Goal: Task Accomplishment & Management: Use online tool/utility

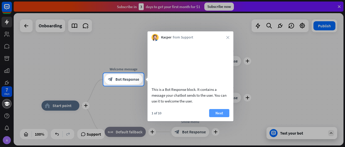
click at [214, 116] on button "Next" at bounding box center [219, 113] width 20 height 8
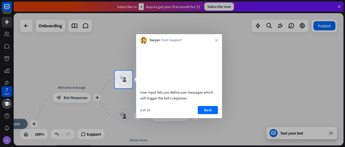
click at [214, 114] on button "Next" at bounding box center [208, 110] width 20 height 8
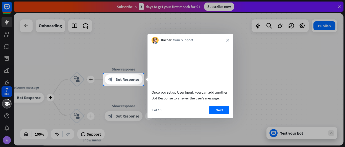
click at [214, 114] on button "Next" at bounding box center [219, 110] width 20 height 8
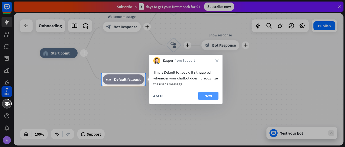
click at [205, 96] on button "Next" at bounding box center [208, 96] width 20 height 8
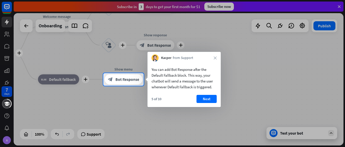
click at [205, 96] on button "Next" at bounding box center [207, 99] width 20 height 8
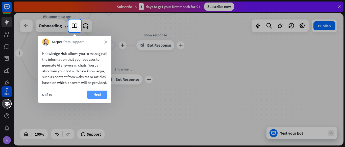
click at [95, 96] on button "Next" at bounding box center [97, 94] width 20 height 8
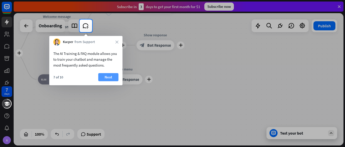
click at [106, 78] on button "Next" at bounding box center [108, 77] width 20 height 8
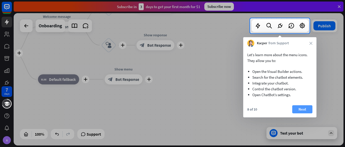
click at [310, 105] on button "Next" at bounding box center [302, 109] width 20 height 8
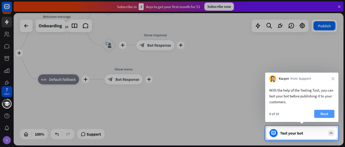
click at [325, 113] on button "Next" at bounding box center [324, 114] width 20 height 8
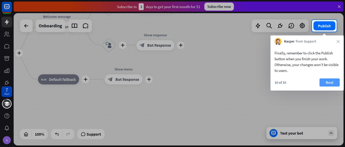
click at [323, 81] on button "Next" at bounding box center [330, 82] width 20 height 8
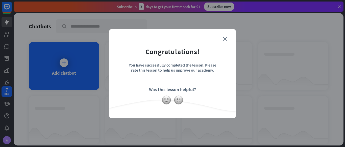
click at [223, 39] on form "Congratulations! You have successfully completed the lesson. Please rate this l…" at bounding box center [173, 66] width 114 height 60
click at [223, 38] on icon "close" at bounding box center [225, 39] width 4 height 4
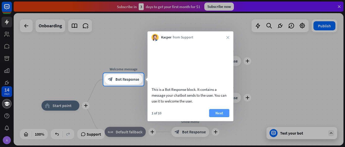
click at [222, 117] on button "Next" at bounding box center [219, 113] width 20 height 8
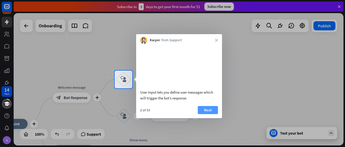
click at [205, 114] on button "Next" at bounding box center [208, 110] width 20 height 8
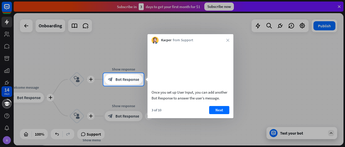
click at [205, 116] on div "3 of 10 Next" at bounding box center [191, 112] width 86 height 12
click at [214, 114] on button "Next" at bounding box center [219, 110] width 20 height 8
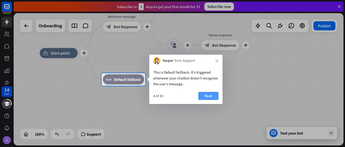
click at [211, 96] on button "Next" at bounding box center [208, 96] width 20 height 8
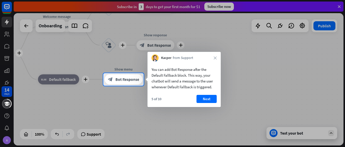
click at [211, 96] on button "Next" at bounding box center [207, 99] width 20 height 8
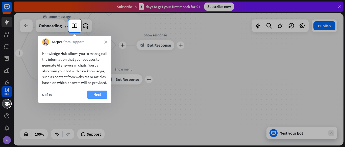
click at [98, 99] on button "Next" at bounding box center [97, 94] width 20 height 8
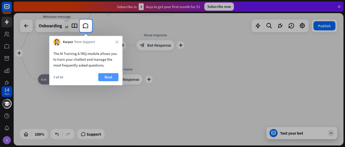
click at [103, 79] on button "Next" at bounding box center [108, 77] width 20 height 8
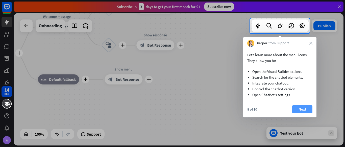
click at [304, 106] on button "Next" at bounding box center [302, 109] width 20 height 8
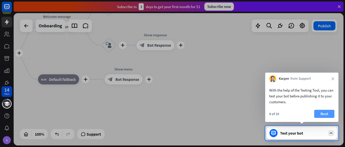
click at [323, 112] on button "Next" at bounding box center [324, 114] width 20 height 8
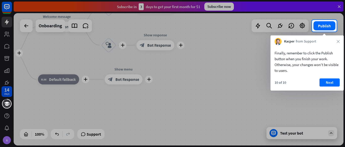
click at [326, 78] on div "Finally, remember to click the Publish button when you finish your work. Otherw…" at bounding box center [307, 67] width 73 height 45
click at [326, 80] on button "Next" at bounding box center [330, 82] width 20 height 8
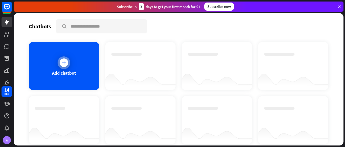
click at [61, 59] on div at bounding box center [64, 62] width 9 height 9
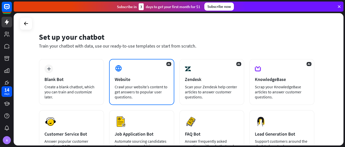
scroll to position [3, 0]
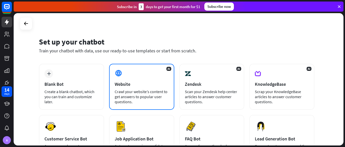
click at [130, 76] on div "AI Website Crawl your website’s content to get answers to popular user question…" at bounding box center [141, 87] width 65 height 46
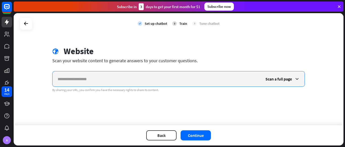
paste input "**********"
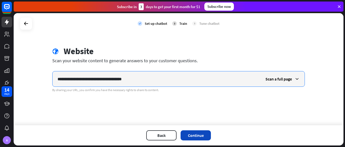
type input "**********"
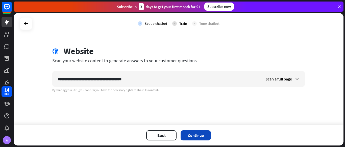
click at [195, 133] on button "Continue" at bounding box center [196, 135] width 30 height 10
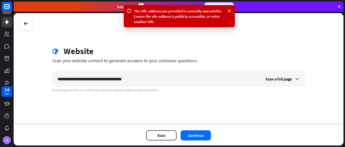
click at [195, 133] on button "Continue" at bounding box center [196, 135] width 30 height 10
click at [294, 77] on div "Scan a full page" at bounding box center [282, 78] width 44 height 15
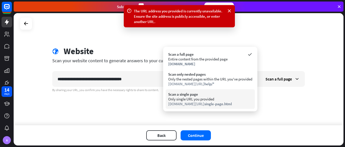
click at [211, 96] on div "Scan a single page" at bounding box center [210, 94] width 84 height 5
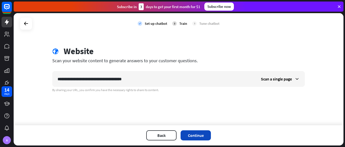
click at [200, 135] on button "Continue" at bounding box center [196, 135] width 30 height 10
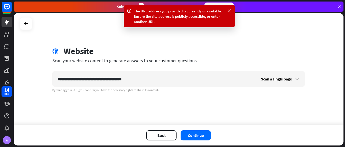
click at [228, 10] on icon at bounding box center [229, 10] width 5 height 5
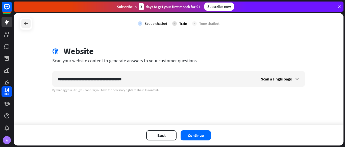
click at [25, 21] on icon at bounding box center [26, 23] width 6 height 6
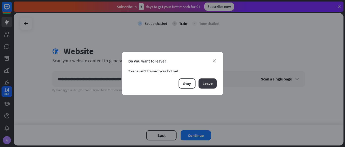
click at [206, 82] on button "Leave" at bounding box center [208, 83] width 18 height 10
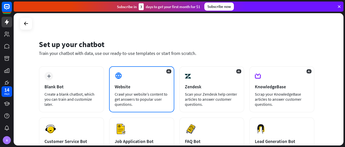
scroll to position [0, 0]
click at [118, 79] on icon at bounding box center [119, 76] width 8 height 8
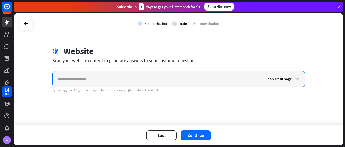
paste input "**********"
click at [204, 81] on input "**********" at bounding box center [157, 78] width 208 height 15
type input "*"
paste input "**********"
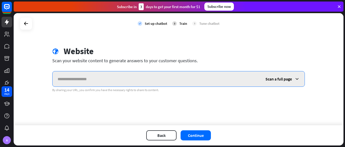
type input "**********"
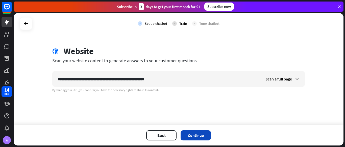
click at [198, 134] on button "Continue" at bounding box center [196, 135] width 30 height 10
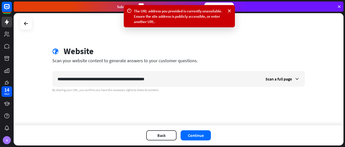
click at [30, 29] on div at bounding box center [26, 23] width 13 height 13
click at [23, 25] on icon at bounding box center [26, 23] width 6 height 6
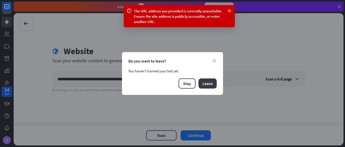
click at [203, 84] on button "Leave" at bounding box center [208, 83] width 18 height 10
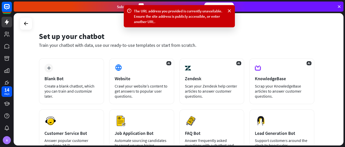
scroll to position [9, 0]
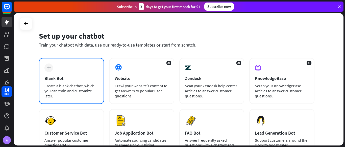
click at [67, 70] on div "plus Blank Bot Create a blank chatbot, which you can train and customize later." at bounding box center [71, 81] width 65 height 46
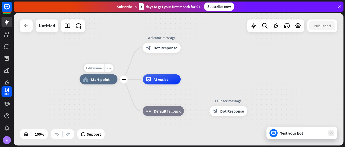
click at [94, 68] on span "Edit name" at bounding box center [94, 68] width 16 height 5
click at [94, 80] on span "Start point" at bounding box center [100, 79] width 19 height 5
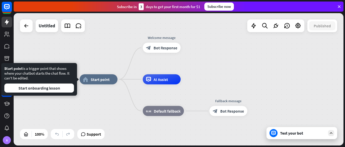
click at [25, 31] on div at bounding box center [26, 25] width 13 height 13
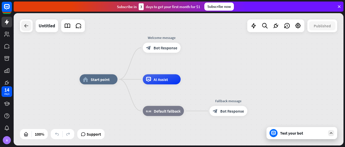
click at [22, 28] on div at bounding box center [26, 26] width 10 height 10
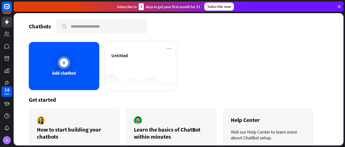
click at [73, 59] on div "Add chatbot" at bounding box center [64, 66] width 70 height 48
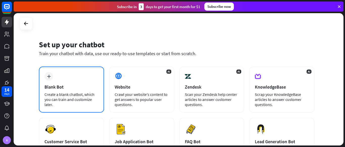
click at [57, 70] on div "plus Blank Bot Create a blank chatbot, which you can train and customize later." at bounding box center [71, 89] width 65 height 46
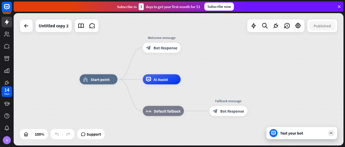
click at [305, 133] on div "Test your bot" at bounding box center [302, 132] width 45 height 5
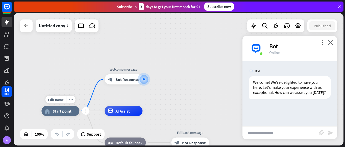
click at [59, 116] on div "Edit name more_horiz plus home_2 Start point" at bounding box center [60, 111] width 38 height 10
click at [50, 113] on div "home_2 Start point" at bounding box center [60, 111] width 38 height 10
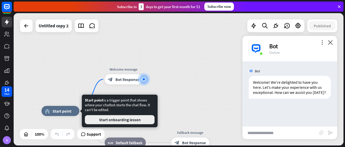
click at [105, 116] on button "Start onboarding lesson" at bounding box center [120, 119] width 70 height 9
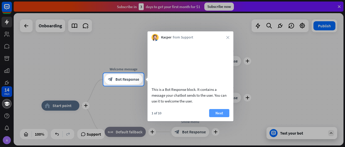
click at [222, 117] on button "Next" at bounding box center [219, 113] width 20 height 8
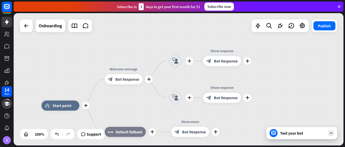
click at [222, 117] on div "14 days A close Product Help First steps Get started with ChatBot Help Center F…" at bounding box center [172, 73] width 345 height 147
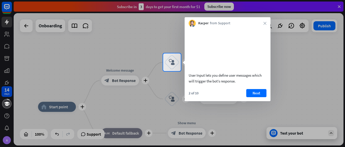
click at [222, 117] on div at bounding box center [172, 109] width 345 height 76
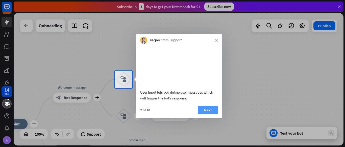
click at [207, 114] on button "Next" at bounding box center [208, 110] width 20 height 8
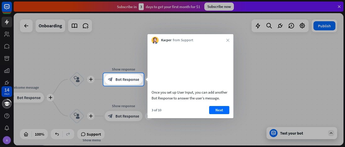
click at [207, 114] on div "3 of 10 Next" at bounding box center [191, 112] width 86 height 12
click at [210, 114] on button "Next" at bounding box center [219, 110] width 20 height 8
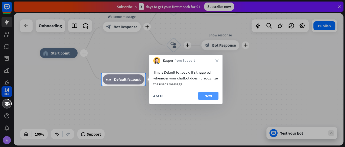
click at [208, 94] on button "Next" at bounding box center [208, 96] width 20 height 8
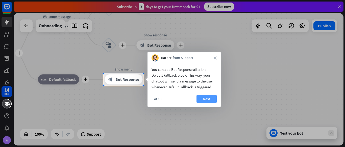
click at [209, 99] on button "Next" at bounding box center [207, 99] width 20 height 8
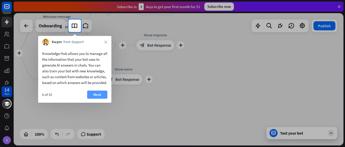
click at [101, 97] on button "Next" at bounding box center [97, 94] width 20 height 8
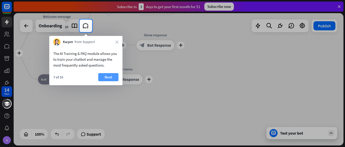
click at [107, 77] on button "Next" at bounding box center [108, 77] width 20 height 8
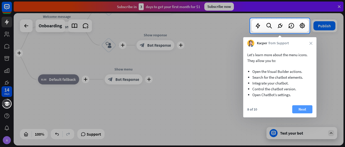
click at [303, 110] on button "Next" at bounding box center [302, 109] width 20 height 8
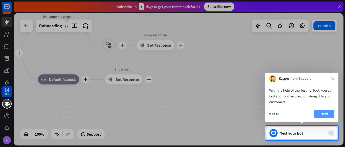
click at [325, 110] on button "Next" at bounding box center [324, 114] width 20 height 8
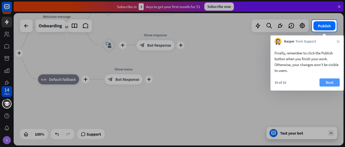
click at [326, 81] on button "Next" at bounding box center [330, 82] width 20 height 8
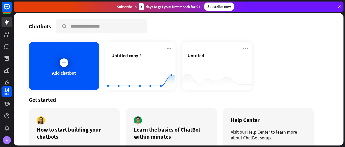
scroll to position [25, 0]
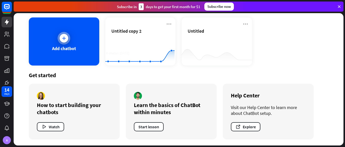
click at [54, 34] on div "Add chatbot" at bounding box center [64, 41] width 70 height 48
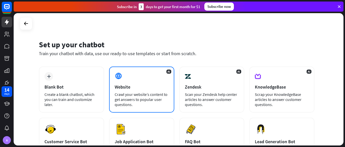
click at [164, 76] on div "AI Website Crawl your website’s content to get answers to popular user question…" at bounding box center [141, 89] width 65 height 46
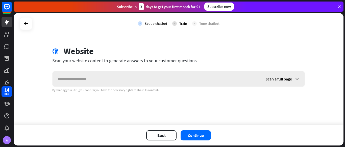
click at [283, 81] on span "Scan a full page" at bounding box center [278, 78] width 27 height 5
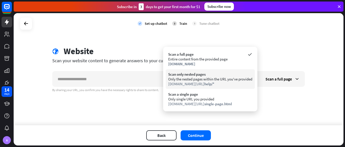
click at [216, 76] on div "Scan only nested pages" at bounding box center [210, 74] width 84 height 5
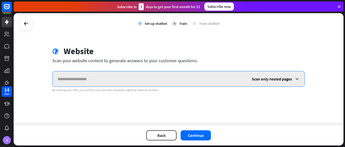
click at [118, 77] on input "text" at bounding box center [150, 78] width 194 height 15
paste input "**********"
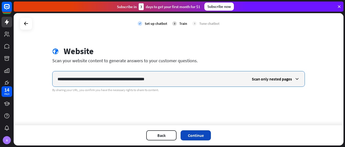
type input "**********"
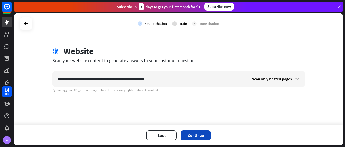
click at [191, 134] on button "Continue" at bounding box center [196, 135] width 30 height 10
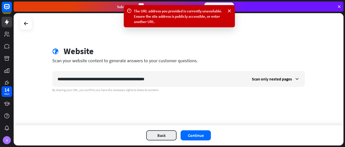
click at [163, 137] on button "Back" at bounding box center [161, 135] width 30 height 10
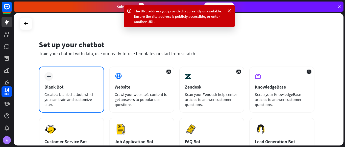
click at [56, 83] on div "plus Blank Bot Create a blank chatbot, which you can train and customize later." at bounding box center [71, 89] width 65 height 46
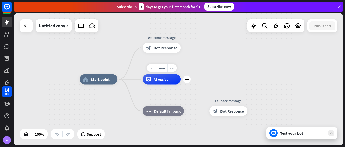
click at [175, 80] on div "AI Assist" at bounding box center [162, 79] width 38 height 10
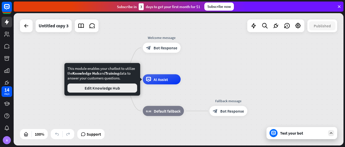
click at [106, 91] on button "Edit Knowledge Hub" at bounding box center [102, 87] width 70 height 9
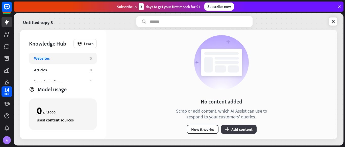
click at [235, 125] on button "plus Add content" at bounding box center [239, 129] width 36 height 9
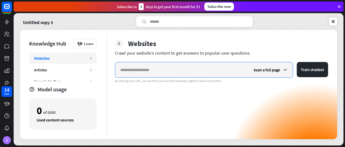
paste input "**********"
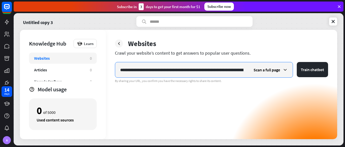
scroll to position [0, 295]
type input "**********"
click at [297, 62] on button "Train chatbot" at bounding box center [312, 69] width 31 height 15
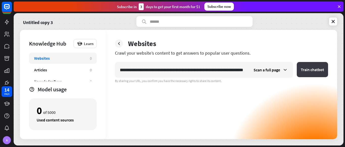
scroll to position [0, 0]
click at [318, 66] on button "Train chatbot" at bounding box center [312, 69] width 31 height 15
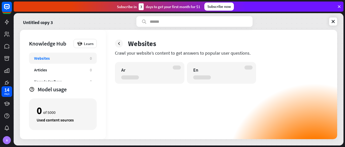
click at [48, 58] on div "Websites" at bounding box center [42, 58] width 16 height 5
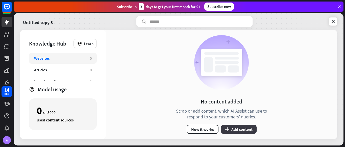
click at [243, 129] on button "plus Add content" at bounding box center [239, 129] width 36 height 9
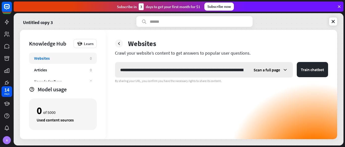
scroll to position [0, 295]
type input "**********"
click at [280, 68] on span "Scan a full page" at bounding box center [267, 69] width 27 height 5
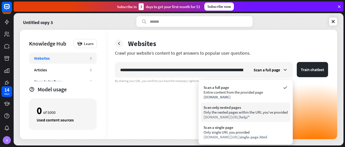
click at [232, 106] on div "Scan only nested pages" at bounding box center [246, 107] width 84 height 5
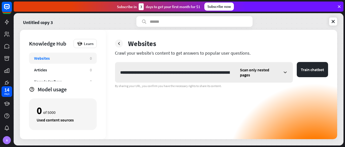
click at [265, 72] on div "Scan only nested pages" at bounding box center [264, 72] width 58 height 20
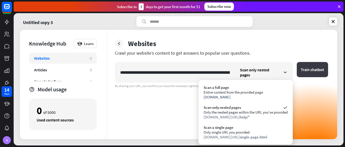
click at [318, 64] on button "Train chatbot" at bounding box center [312, 69] width 31 height 15
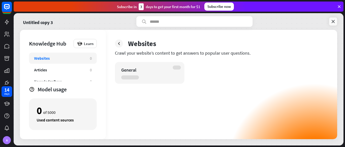
click at [332, 21] on icon at bounding box center [333, 21] width 5 height 5
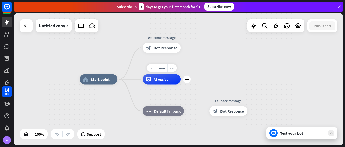
click at [155, 79] on span "AI Assist" at bounding box center [161, 79] width 14 height 5
click at [173, 68] on icon "more_horiz" at bounding box center [172, 68] width 4 height 4
click at [164, 77] on span "AI Assist" at bounding box center [161, 79] width 14 height 5
click at [186, 80] on icon "plus" at bounding box center [187, 80] width 4 height 4
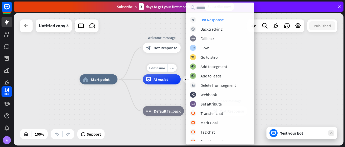
click at [169, 78] on div "AI Assist" at bounding box center [162, 79] width 38 height 10
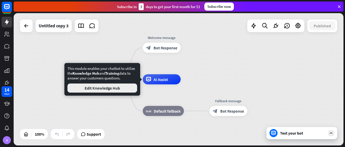
click at [101, 86] on button "Edit Knowledge Hub" at bounding box center [102, 87] width 70 height 9
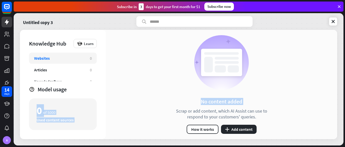
drag, startPoint x: 101, startPoint y: 86, endPoint x: 180, endPoint y: 119, distance: 85.3
click at [180, 119] on div "Knowledge Hub Learn Websites 0 Articles 0 KnowledgeBase 0 Zendesk 0 Files BETA …" at bounding box center [178, 84] width 317 height 109
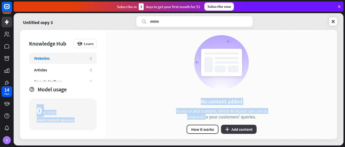
click at [250, 129] on button "plus Add content" at bounding box center [239, 129] width 36 height 9
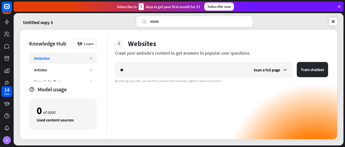
type input "*"
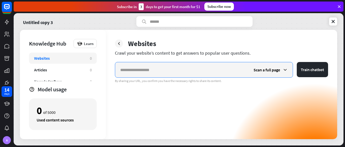
paste input "**********"
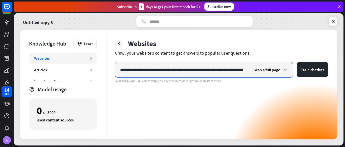
scroll to position [0, 295]
type input "**********"
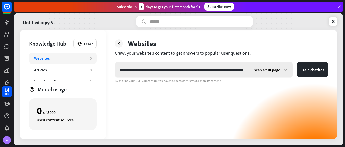
scroll to position [0, 0]
click at [282, 71] on div "Scan a full page" at bounding box center [271, 69] width 44 height 15
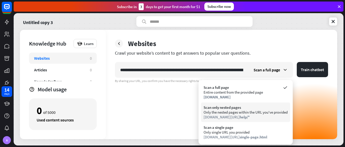
click at [232, 110] on div "Only the nested pages within the URL you've provided" at bounding box center [246, 112] width 84 height 5
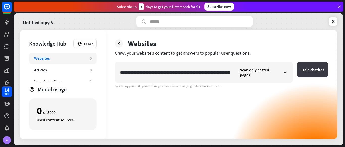
click at [298, 66] on button "Train chatbot" at bounding box center [312, 69] width 31 height 15
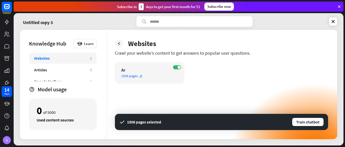
click at [135, 66] on div "ON Ar 1506 pages edit" at bounding box center [149, 73] width 69 height 22
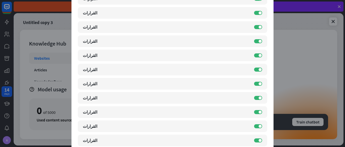
scroll to position [21220, 0]
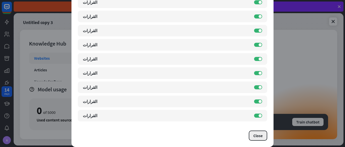
click at [256, 133] on button "Close" at bounding box center [258, 135] width 18 height 10
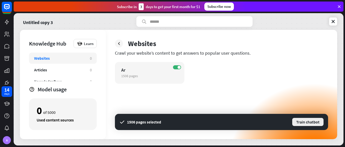
click at [306, 125] on button "Train chatbot" at bounding box center [308, 121] width 32 height 9
click at [333, 21] on icon at bounding box center [333, 21] width 5 height 5
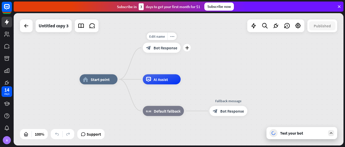
click at [163, 50] on span "Bot Response" at bounding box center [166, 47] width 24 height 5
